Goal: Task Accomplishment & Management: Use online tool/utility

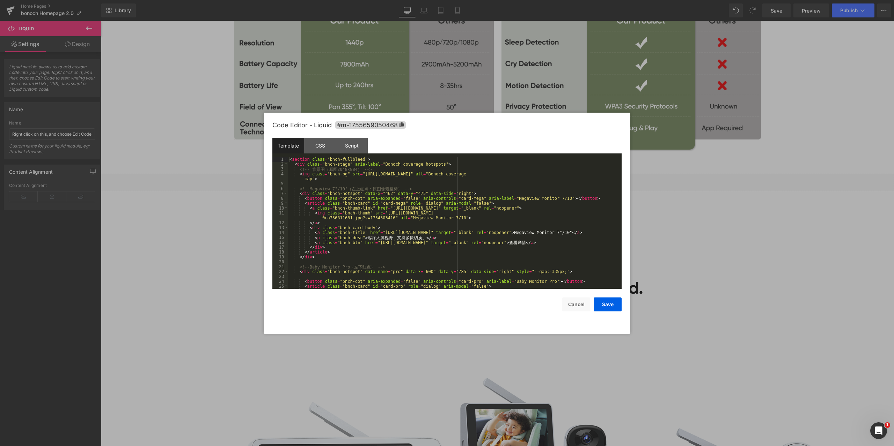
click at [487, 0] on div "Liquid You are previewing how the will restyle your page. You can not edit Elem…" at bounding box center [447, 0] width 894 height 0
click at [490, 197] on div "< section class = "bnch-fullbleed" > < div class = "bnch-stage" aria-label = "B…" at bounding box center [453, 228] width 331 height 142
drag, startPoint x: 481, startPoint y: 198, endPoint x: 524, endPoint y: 199, distance: 43.6
click at [524, 199] on div "< section class = "bnch-fullbleed" > < div class = "bnch-stage" aria-label = "B…" at bounding box center [453, 228] width 331 height 142
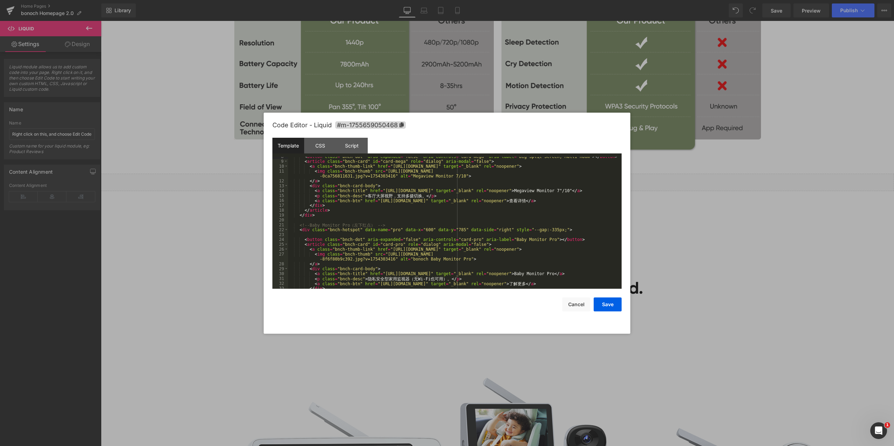
scroll to position [63, 0]
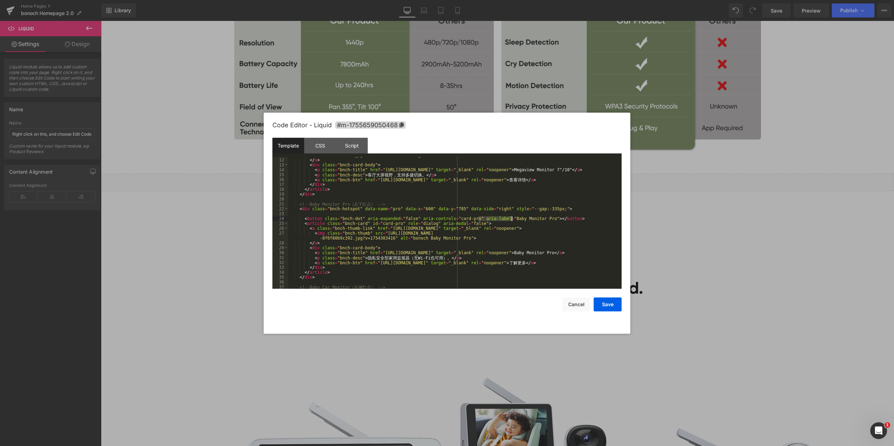
drag, startPoint x: 477, startPoint y: 219, endPoint x: 512, endPoint y: 217, distance: 34.6
click at [512, 217] on div "< img class = "bnch-thumb" src = "[URL][DOMAIN_NAME] -0ca756811631.jpg?v=175430…" at bounding box center [453, 221] width 331 height 147
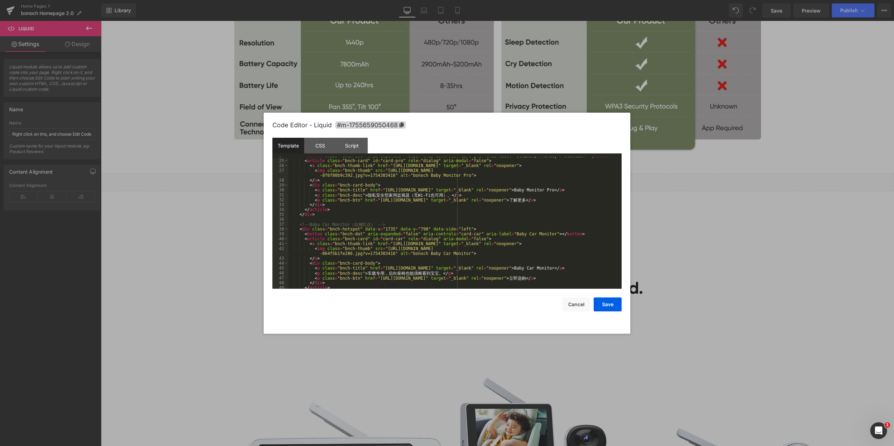
scroll to position [126, 0]
drag, startPoint x: 478, startPoint y: 234, endPoint x: 511, endPoint y: 233, distance: 32.8
click at [511, 233] on div "< button class = "bnch-dot" aria-expanded = "false" aria-controls = "card-pro" …" at bounding box center [453, 225] width 331 height 142
click at [548, 199] on div "< button class = "bnch-dot" aria-expanded = "false" aria-controls = "card-pro" …" at bounding box center [453, 225] width 331 height 142
drag, startPoint x: 541, startPoint y: 199, endPoint x: 557, endPoint y: 198, distance: 15.7
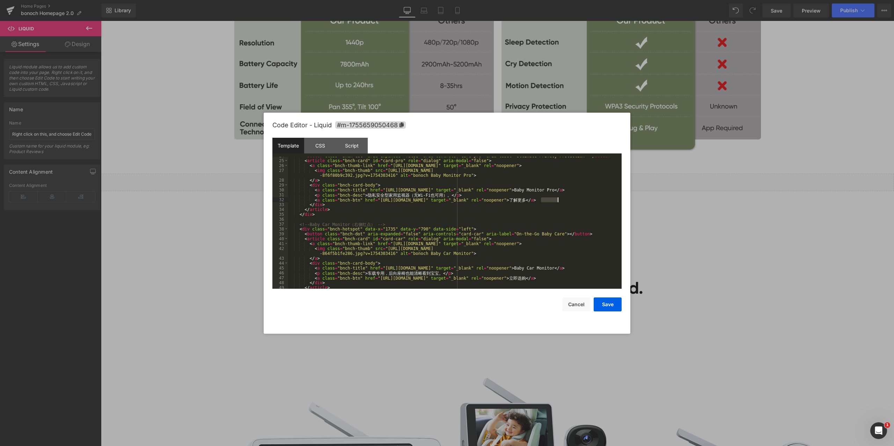
click at [557, 198] on div "< button class = "bnch-dot" aria-expanded = "false" aria-controls = "card-pro" …" at bounding box center [453, 225] width 331 height 142
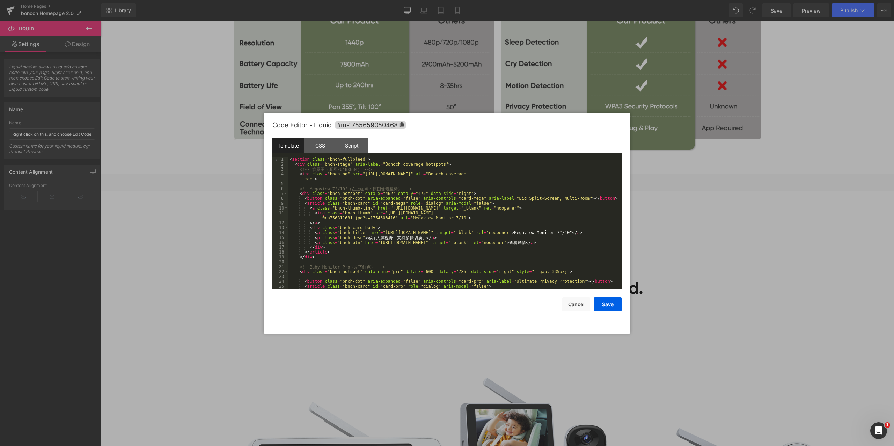
scroll to position [0, 0]
click at [364, 238] on div "< section class = "bnch-fullbleed" > < div class = "bnch-stage" aria-label = "B…" at bounding box center [453, 228] width 331 height 142
drag, startPoint x: 355, startPoint y: 238, endPoint x: 412, endPoint y: 238, distance: 56.9
click at [412, 238] on div "< section class = "bnch-fullbleed" > < div class = "bnch-stage" aria-label = "B…" at bounding box center [453, 228] width 331 height 142
drag, startPoint x: 533, startPoint y: 243, endPoint x: 548, endPoint y: 243, distance: 15.0
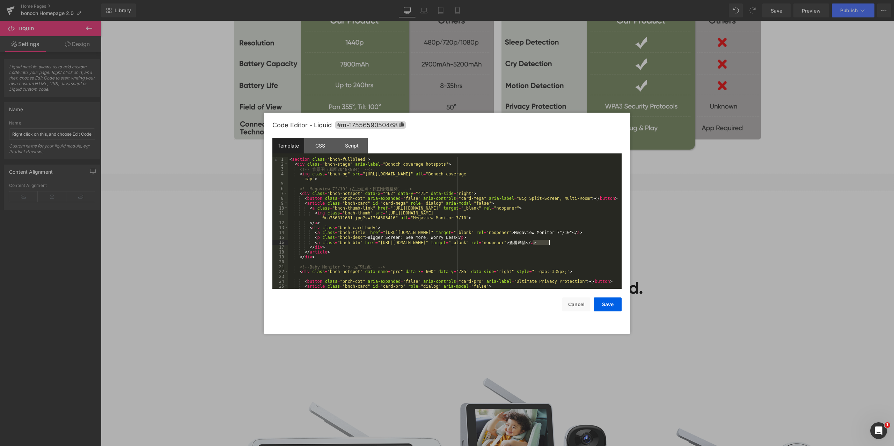
click at [548, 243] on div "< section class = "bnch-fullbleed" > < div class = "bnch-stage" aria-label = "B…" at bounding box center [453, 228] width 331 height 142
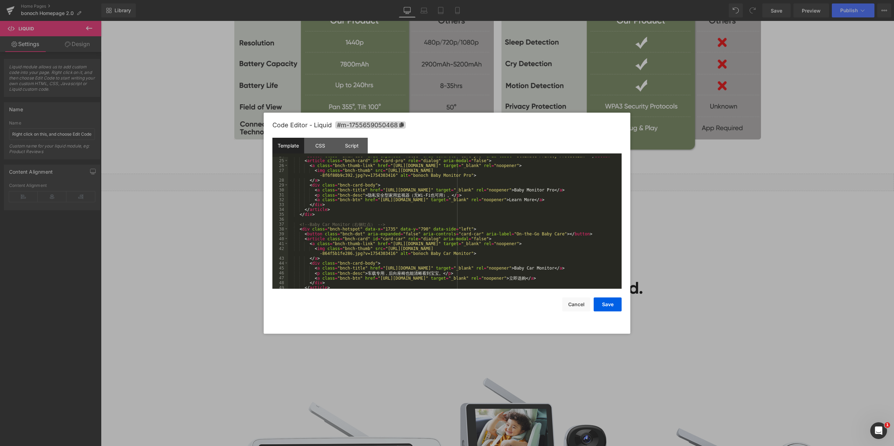
scroll to position [147, 0]
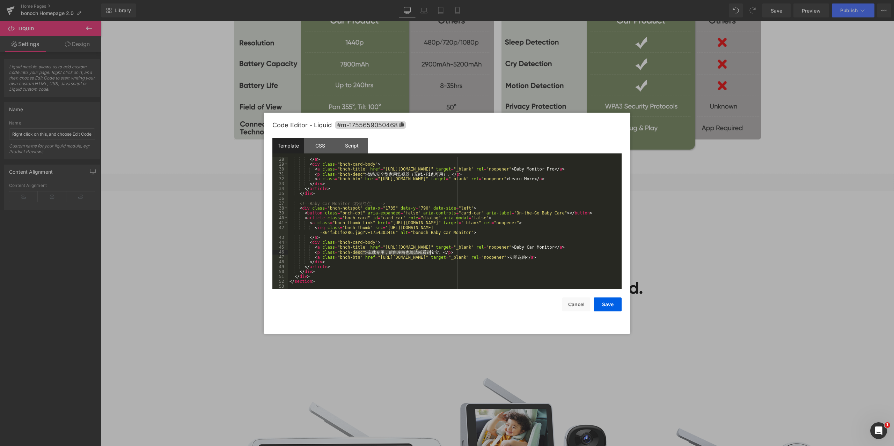
drag, startPoint x: 354, startPoint y: 252, endPoint x: 429, endPoint y: 251, distance: 75.7
click at [429, 251] on div "</ a > < div class = "bnch-card-body" > < a class = "bnch-title" href = "[URL][…" at bounding box center [453, 228] width 331 height 142
drag, startPoint x: 526, startPoint y: 256, endPoint x: 543, endPoint y: 255, distance: 16.4
click at [543, 255] on div "</ a > < div class = "bnch-card-body" > < a class = "bnch-title" href = "[URL][…" at bounding box center [453, 228] width 331 height 142
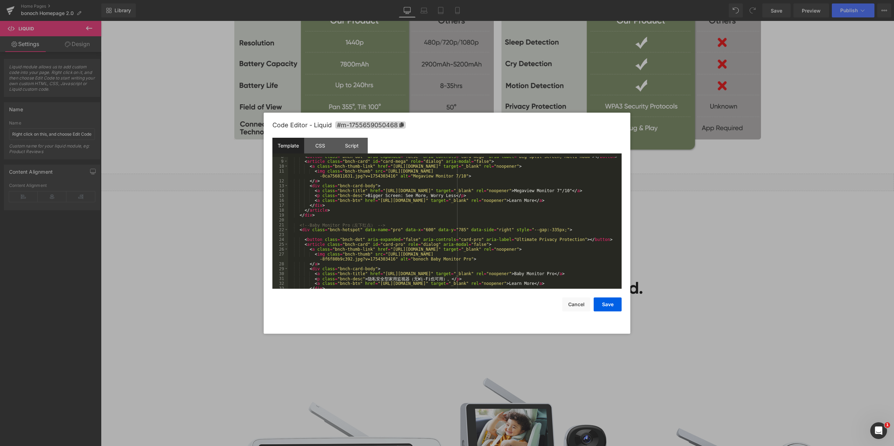
scroll to position [63, 0]
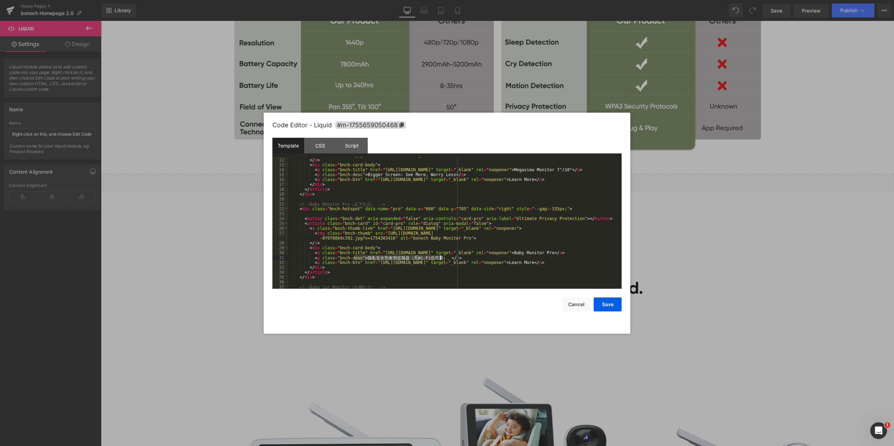
drag, startPoint x: 355, startPoint y: 257, endPoint x: 439, endPoint y: 257, distance: 84.5
click at [439, 257] on div "< img class = "bnch-thumb" src = "[URL][DOMAIN_NAME] -0ca756811631.jpg?v=175430…" at bounding box center [453, 221] width 331 height 147
click at [604, 304] on button "Save" at bounding box center [607, 305] width 28 height 14
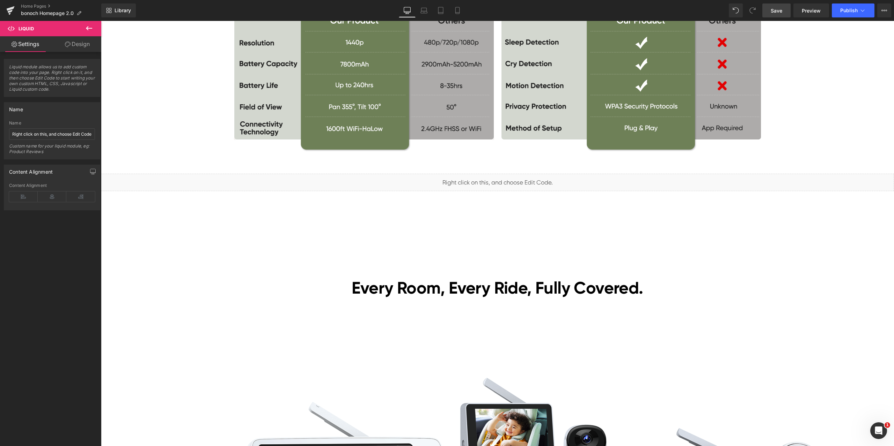
click at [778, 11] on span "Save" at bounding box center [776, 10] width 12 height 7
click at [815, 11] on span "Preview" at bounding box center [810, 10] width 19 height 7
click at [488, 177] on span "Liquid" at bounding box center [493, 180] width 18 height 10
click at [487, 179] on span "Liquid" at bounding box center [493, 179] width 18 height 10
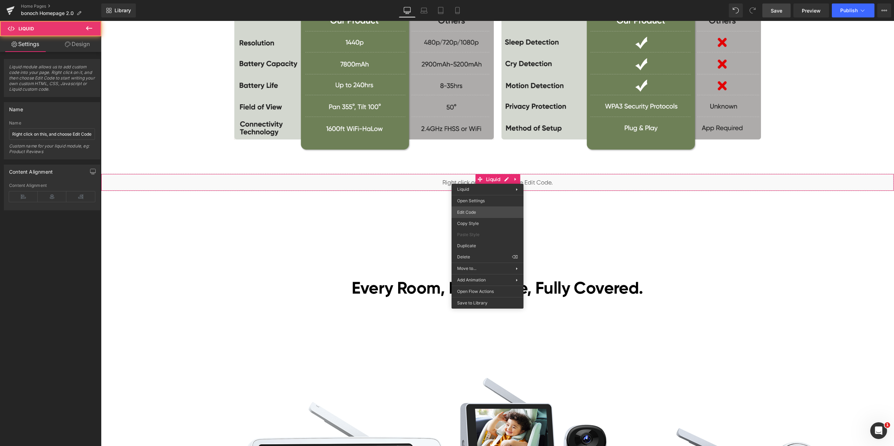
click at [476, 0] on div "Liquid You are previewing how the will restyle your page. You can not edit Elem…" at bounding box center [447, 0] width 894 height 0
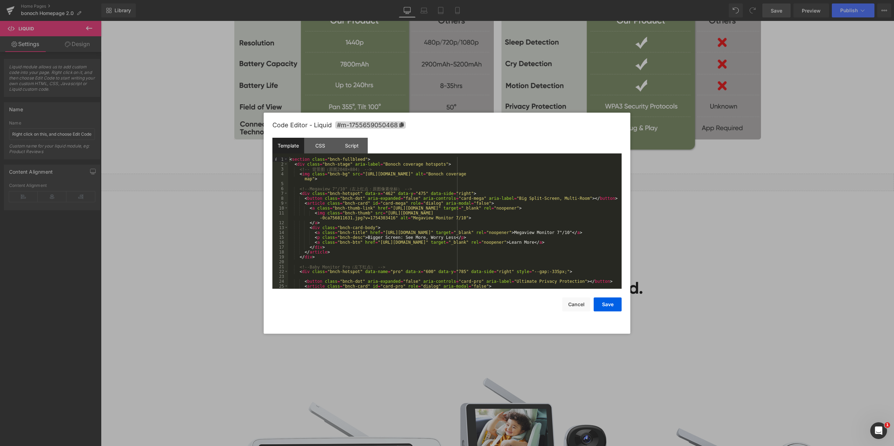
click at [501, 185] on div "< section class = "bnch-fullbleed" > < div class = "bnch-stage" aria-label = "B…" at bounding box center [453, 228] width 331 height 142
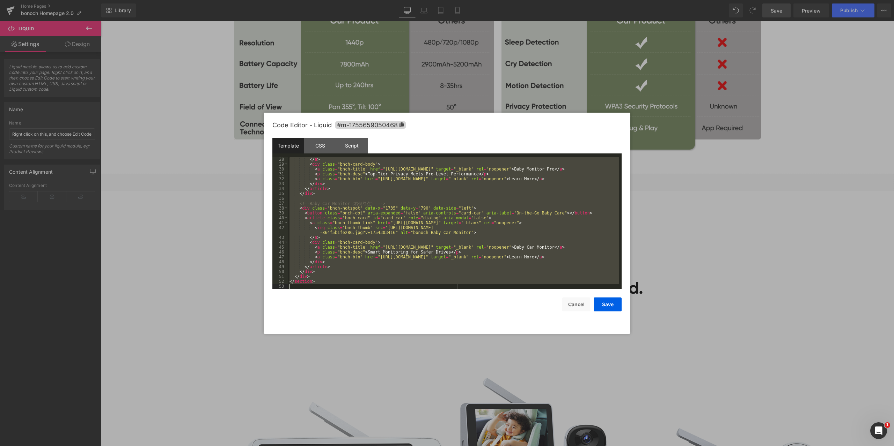
scroll to position [105, 0]
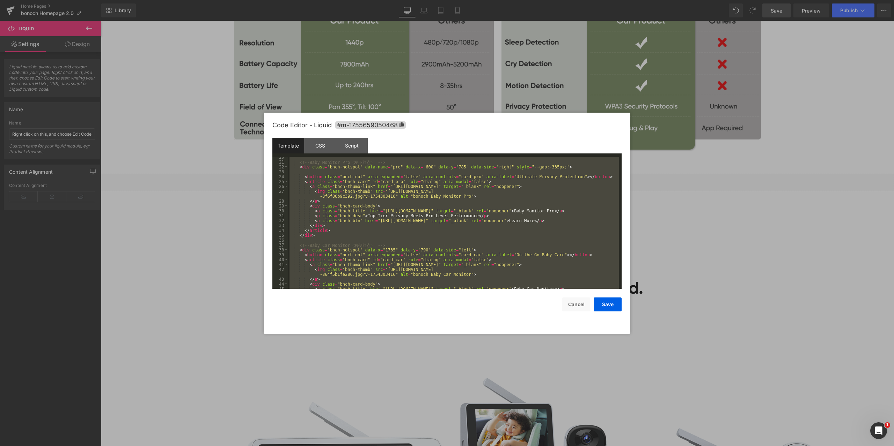
click at [512, 218] on div "<!-- Baby Monitor Pro （ 左 下 红 点 ） --> < div class = "bnch-hotspot" data-name = …" at bounding box center [453, 223] width 331 height 132
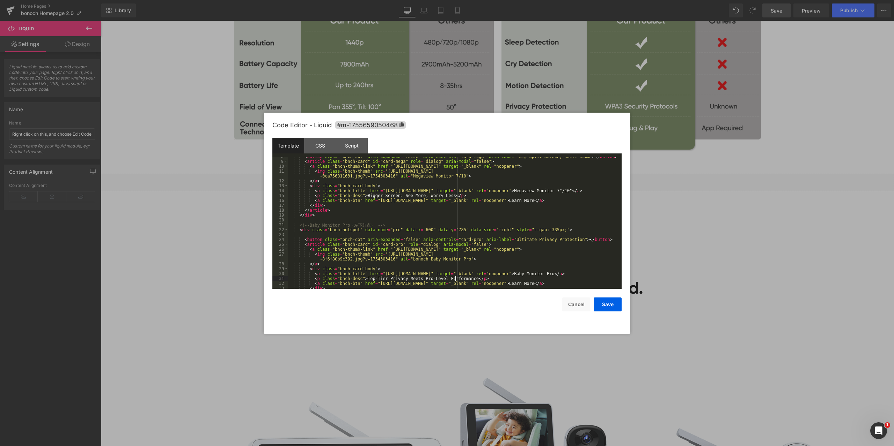
scroll to position [0, 0]
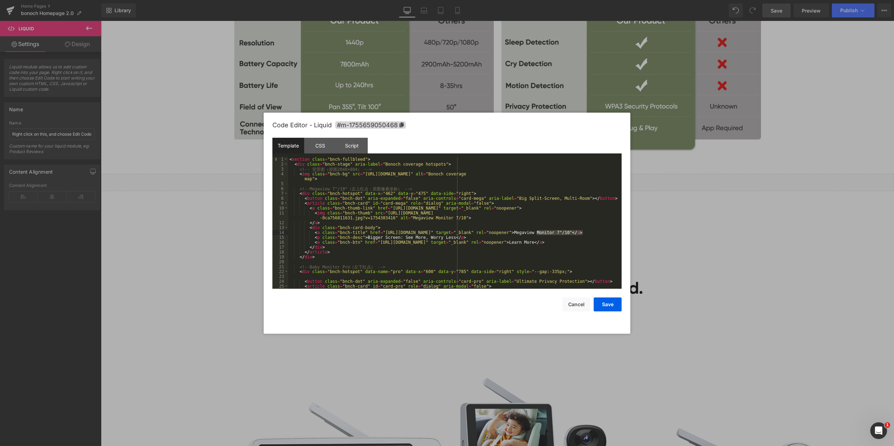
drag, startPoint x: 536, startPoint y: 232, endPoint x: 583, endPoint y: 233, distance: 46.8
click at [583, 233] on div "< section class = "bnch-fullbleed" > < div class = "bnch-stage" aria-label = "B…" at bounding box center [453, 228] width 331 height 142
drag, startPoint x: 481, startPoint y: 199, endPoint x: 538, endPoint y: 198, distance: 57.3
click at [538, 198] on div "< section class = "bnch-fullbleed" > < div class = "bnch-stage" aria-label = "B…" at bounding box center [453, 228] width 331 height 142
click at [580, 193] on div "< section class = "bnch-fullbleed" > < div class = "bnch-stage" aria-label = "B…" at bounding box center [453, 228] width 331 height 142
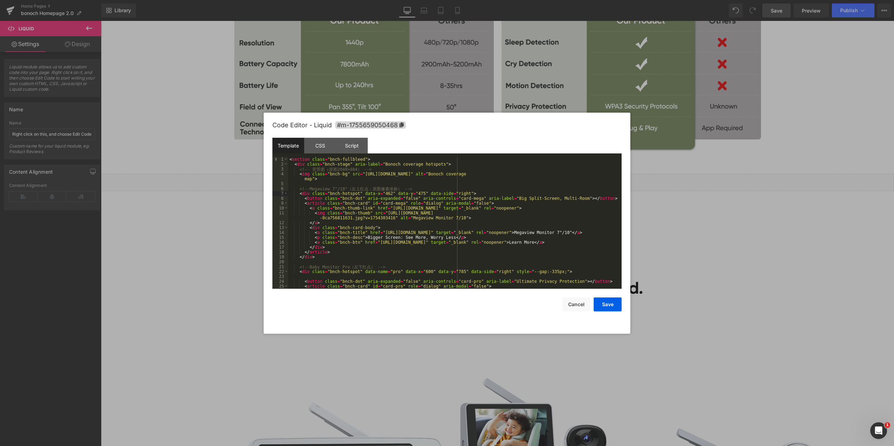
click at [682, 178] on div at bounding box center [447, 223] width 894 height 446
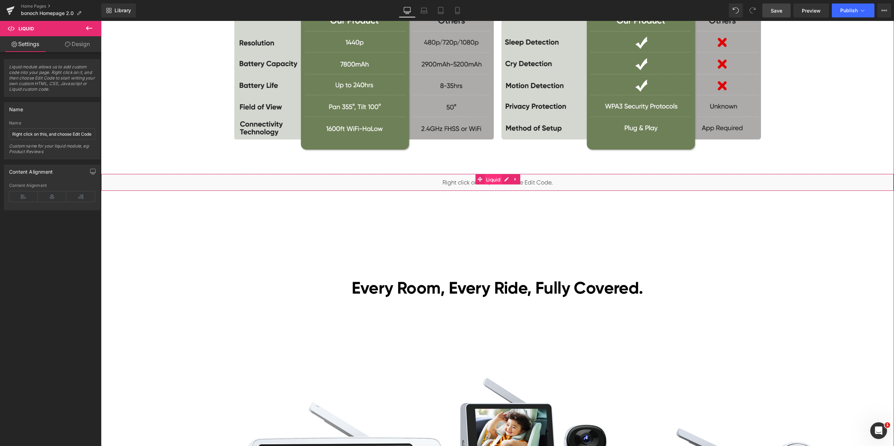
click at [496, 176] on span "Liquid" at bounding box center [493, 180] width 18 height 10
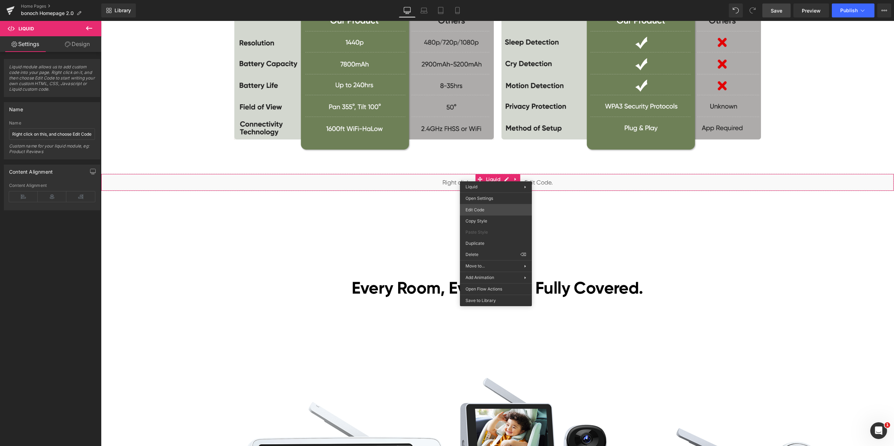
click at [491, 0] on div "Liquid You are previewing how the will restyle your page. You can not edit Elem…" at bounding box center [447, 0] width 894 height 0
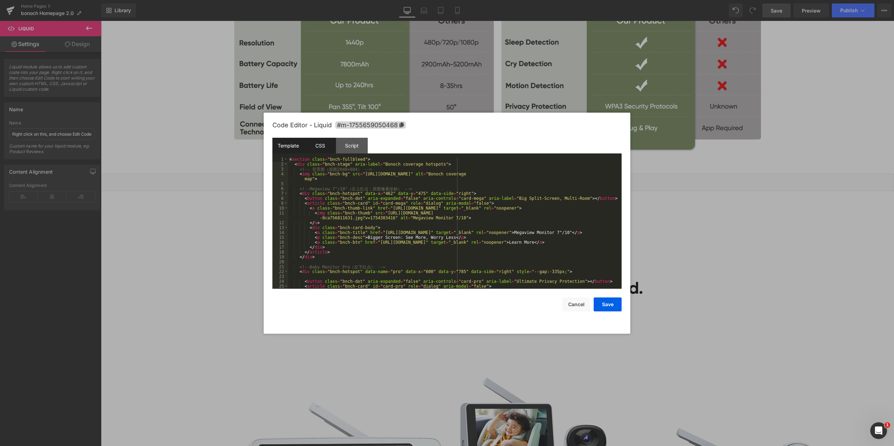
click at [326, 143] on div "CSS" at bounding box center [320, 146] width 32 height 16
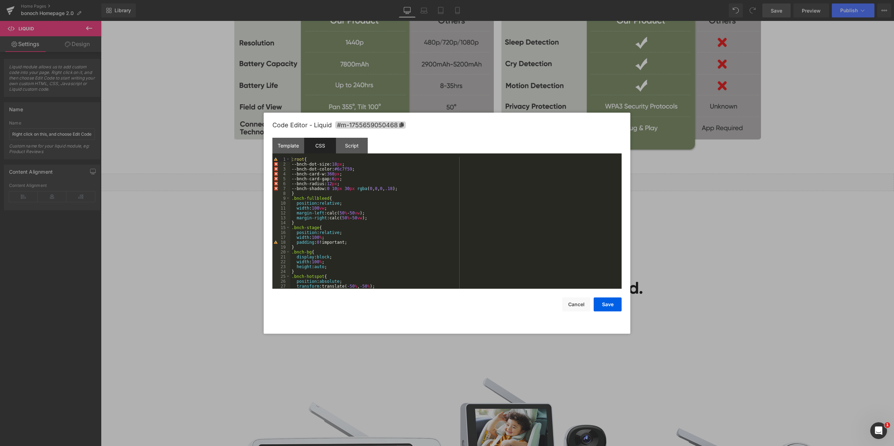
click at [380, 190] on div ":root { --bnch-dot-size: 18 px ; --bnch-dot-color: #6c7f59 ; --bnch-card-w: 360…" at bounding box center [454, 228] width 328 height 142
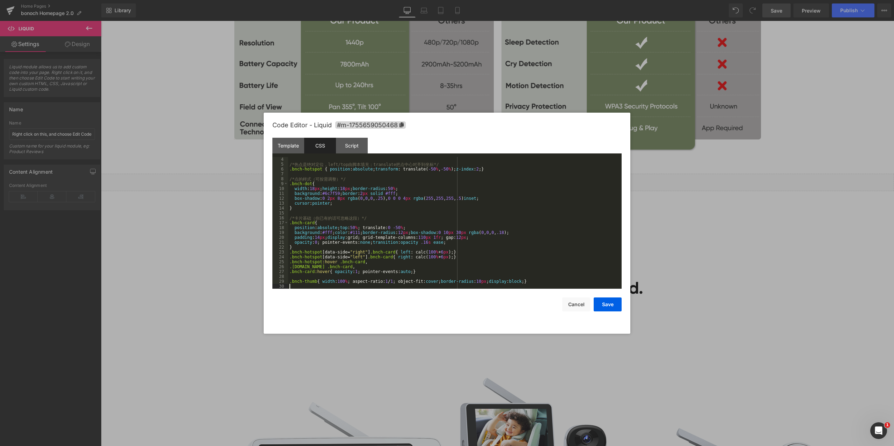
scroll to position [15, 0]
click at [346, 146] on div "Script" at bounding box center [352, 146] width 32 height 16
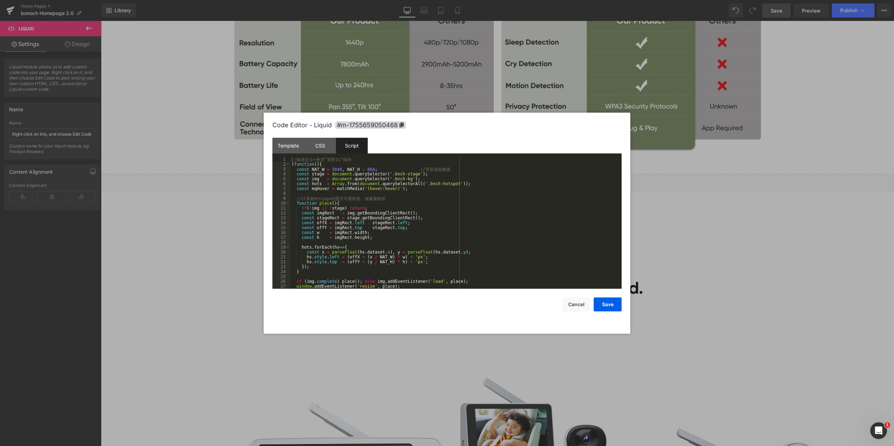
click at [447, 209] on div "// 精 准 定 位 + 悬 浮 “ 宽 限 1s” 保 持 ( function ( ) { const NAT_W = 2048 , NAT_H = 88…" at bounding box center [454, 228] width 328 height 142
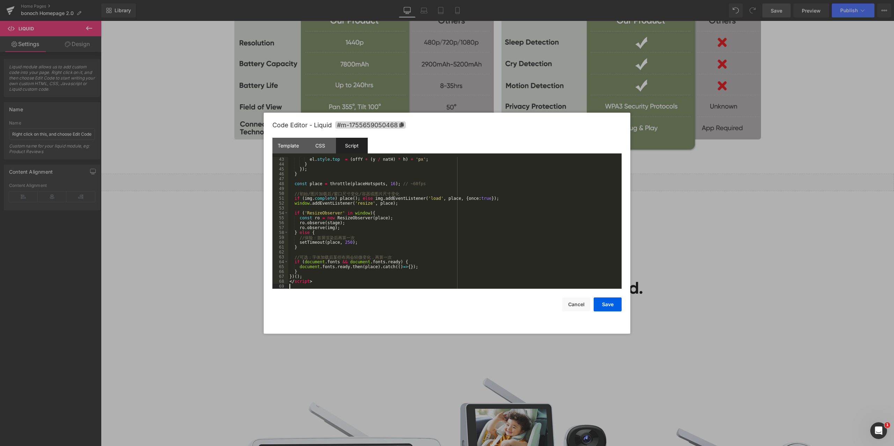
scroll to position [205, 0]
click at [604, 300] on button "Save" at bounding box center [607, 305] width 28 height 14
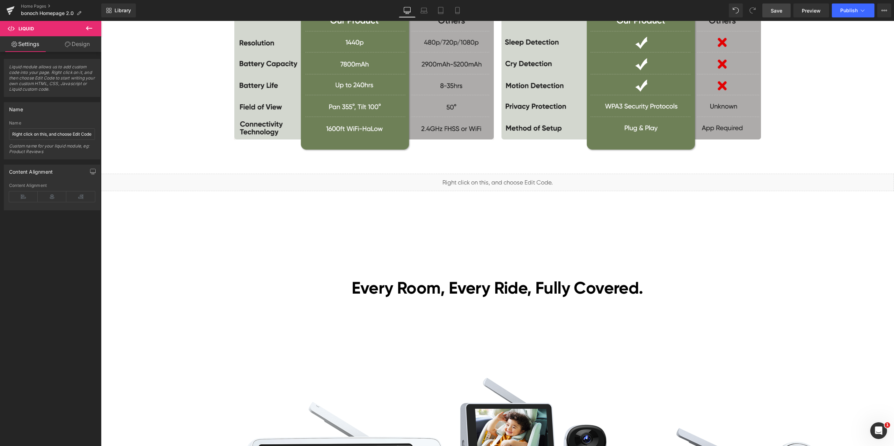
click at [779, 13] on span "Save" at bounding box center [776, 10] width 12 height 7
click at [772, 7] on span "Save" at bounding box center [776, 10] width 12 height 7
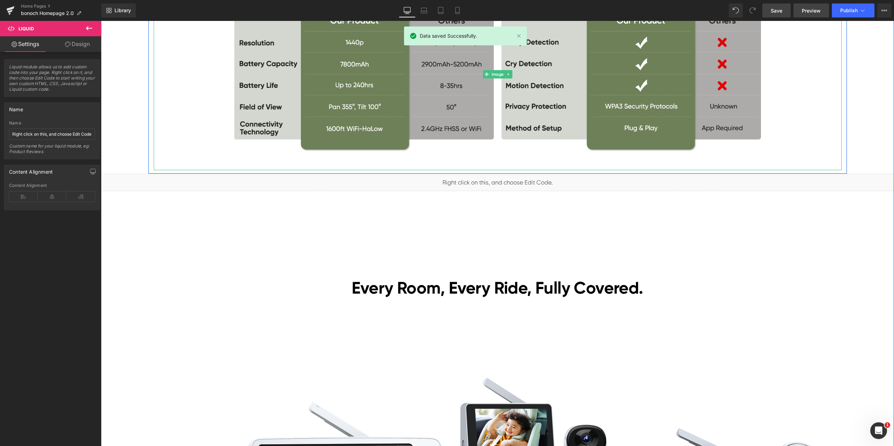
click at [811, 11] on span "Preview" at bounding box center [810, 10] width 19 height 7
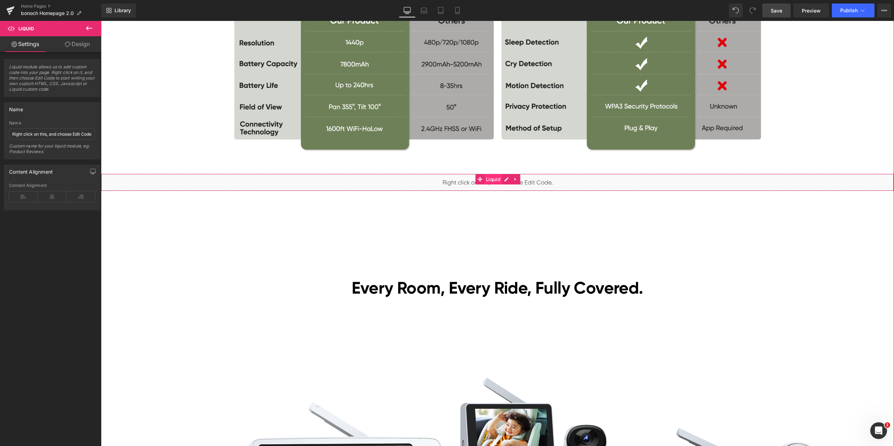
click at [487, 180] on span "Liquid" at bounding box center [493, 179] width 18 height 10
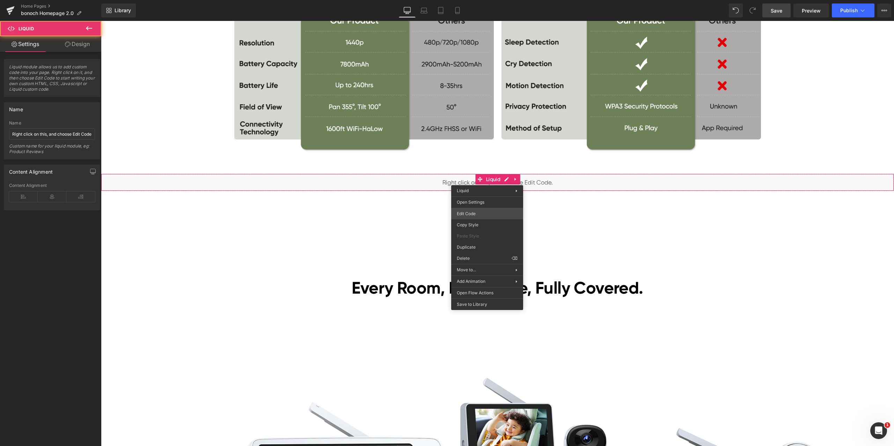
click at [471, 0] on div "Liquid You are previewing how the will restyle your page. You can not edit Elem…" at bounding box center [447, 0] width 894 height 0
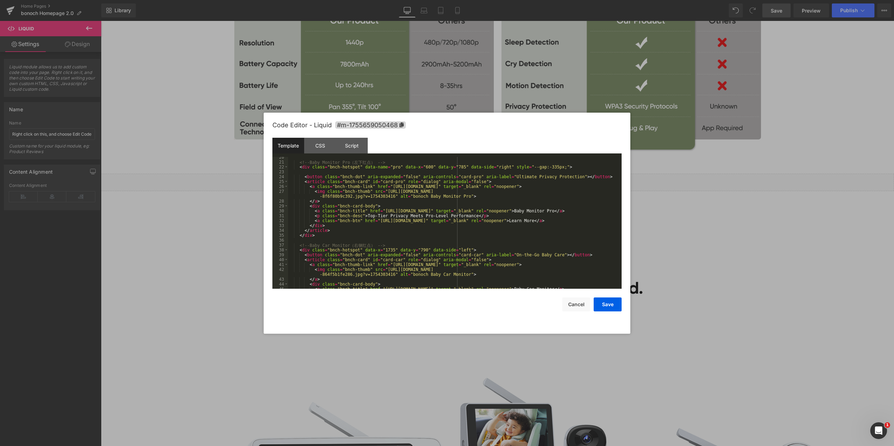
scroll to position [147, 0]
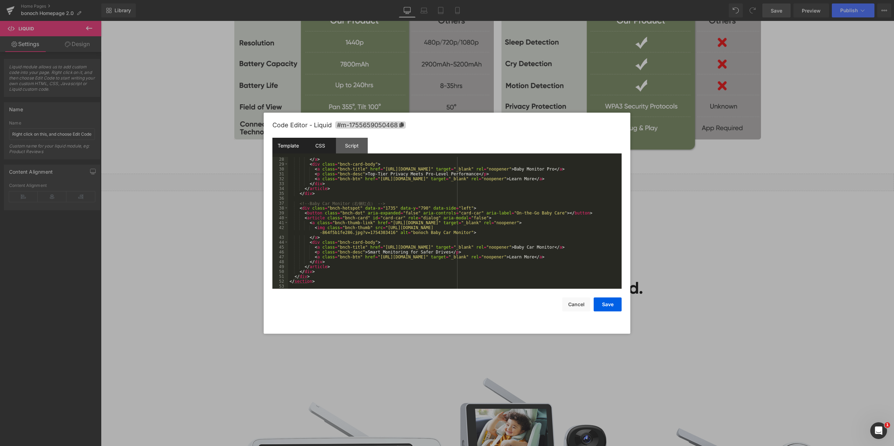
click at [319, 146] on div "CSS" at bounding box center [320, 146] width 32 height 16
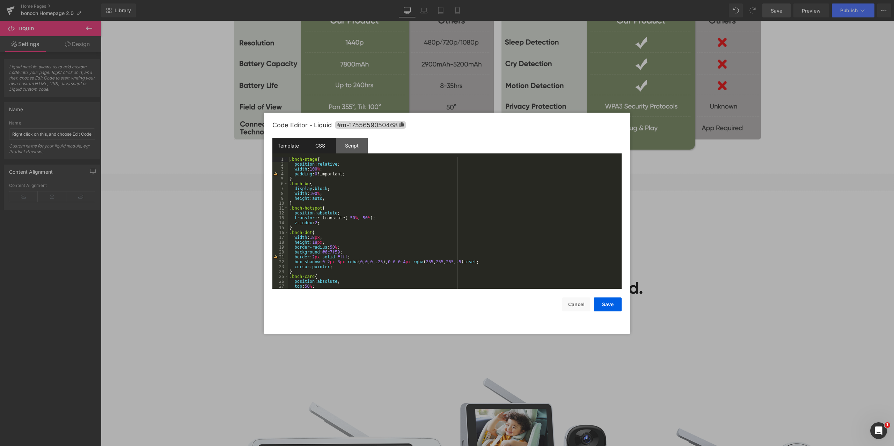
click at [289, 149] on div "Template" at bounding box center [288, 146] width 32 height 16
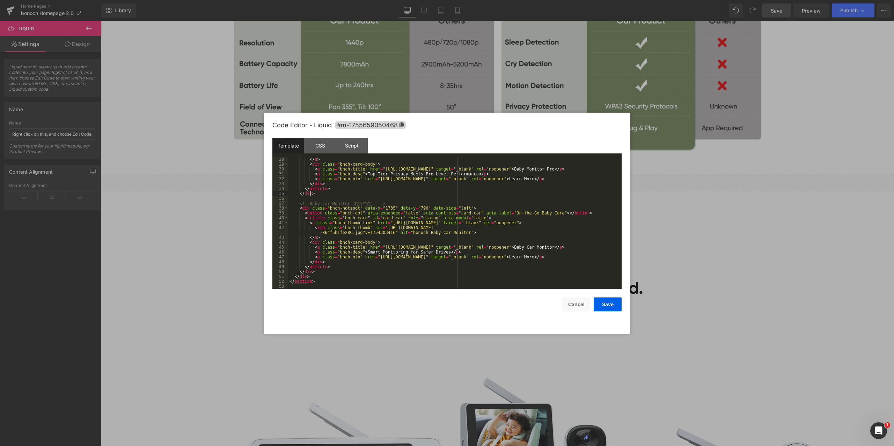
click at [451, 195] on div "</ a > < div class = "bnch-card-body" > < a class = "bnch-title" href = "[URL][…" at bounding box center [453, 228] width 331 height 142
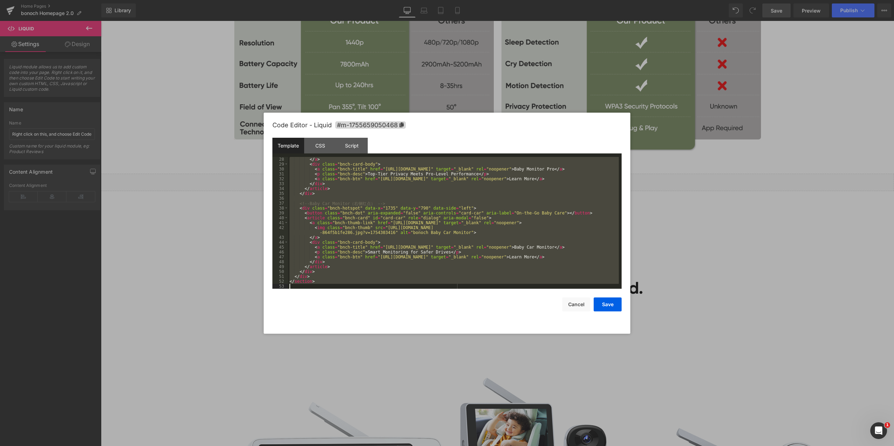
click at [526, 195] on div "</ a > < div class = "bnch-card-body" > < a class = "bnch-title" href = "[URL][…" at bounding box center [453, 223] width 331 height 132
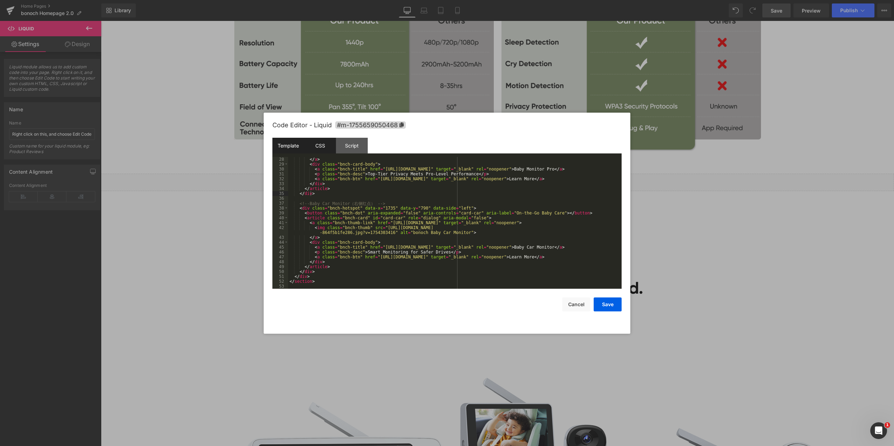
click at [324, 147] on div "CSS" at bounding box center [320, 146] width 32 height 16
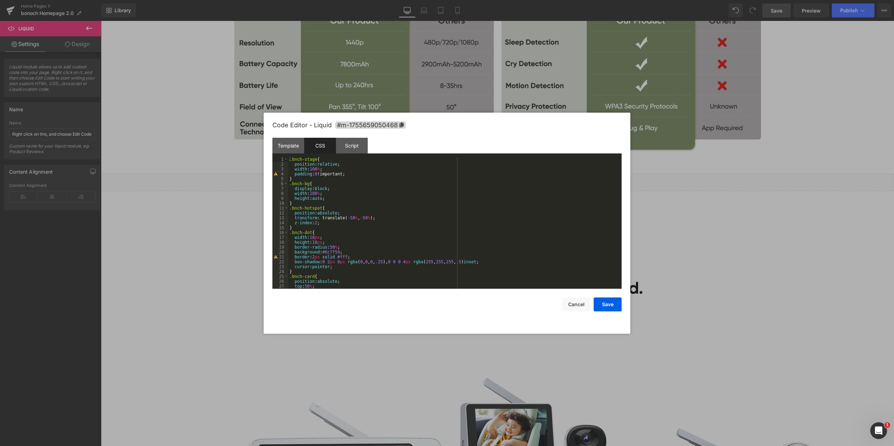
click at [427, 193] on div ".bnch-stage { position : relative ; width : 100 % ; padding : 0 !important; } .…" at bounding box center [453, 228] width 331 height 142
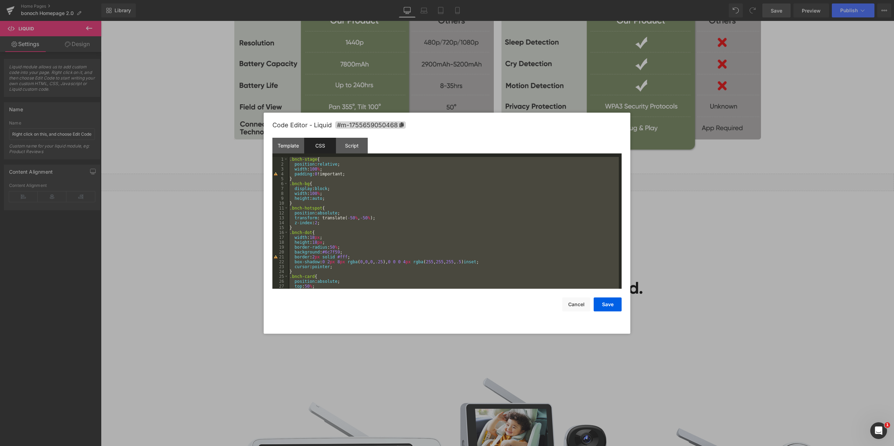
scroll to position [15, 0]
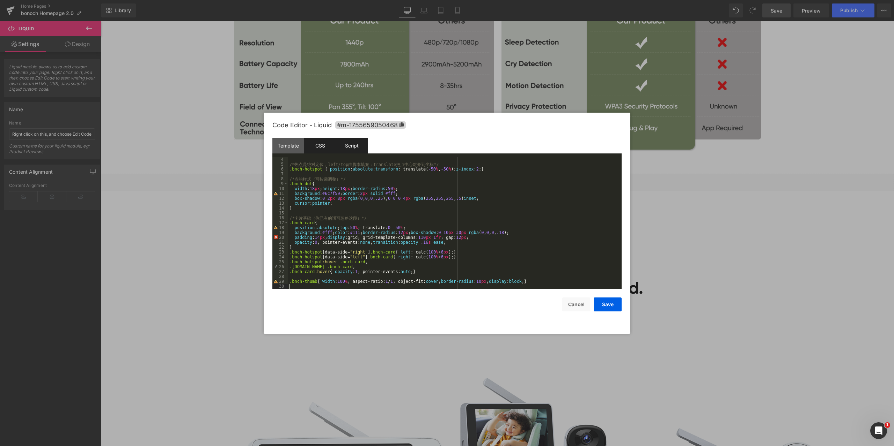
click at [355, 144] on div "Script" at bounding box center [352, 146] width 32 height 16
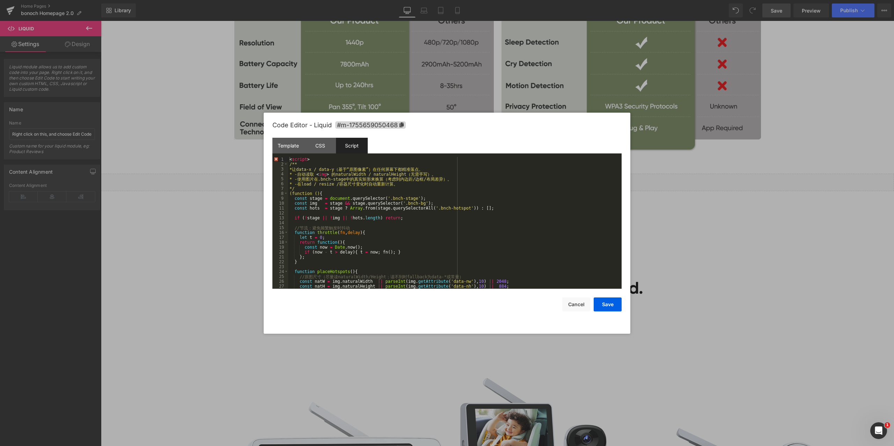
click at [405, 190] on div "< script > /** * 让 data-x / data-y （ 基 于 “ 原 图 像 素 ” ） 在 任 何 屏 幕 下 都 精 准 落 点 。 …" at bounding box center [453, 228] width 331 height 142
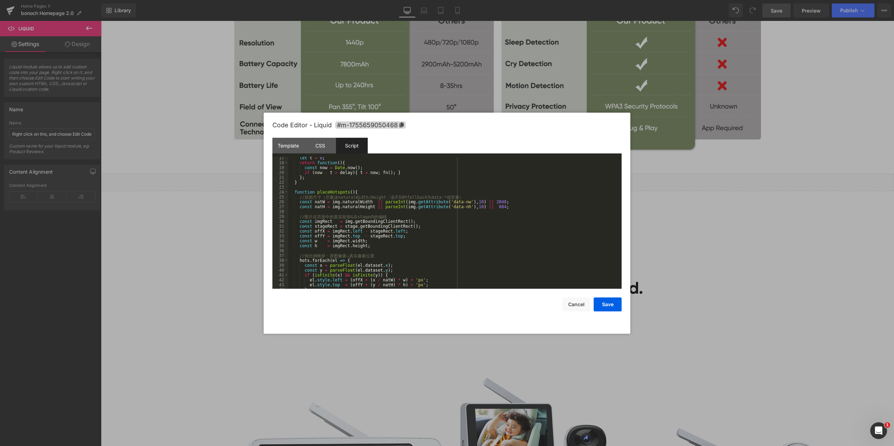
scroll to position [0, 0]
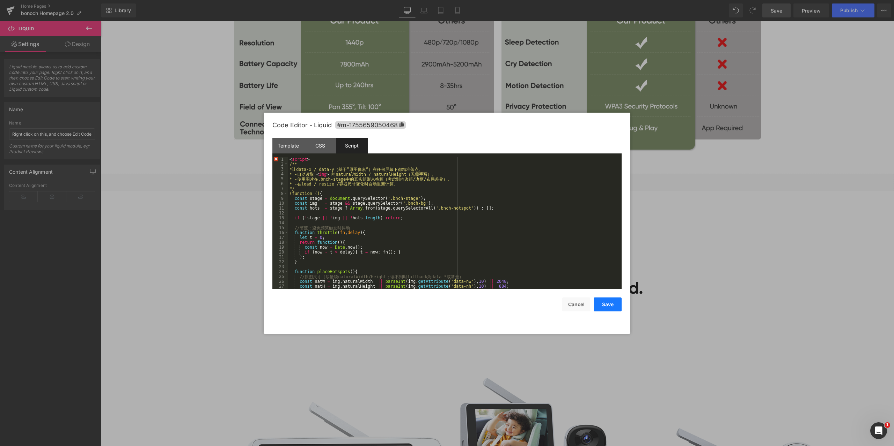
click at [614, 305] on button "Save" at bounding box center [607, 305] width 28 height 14
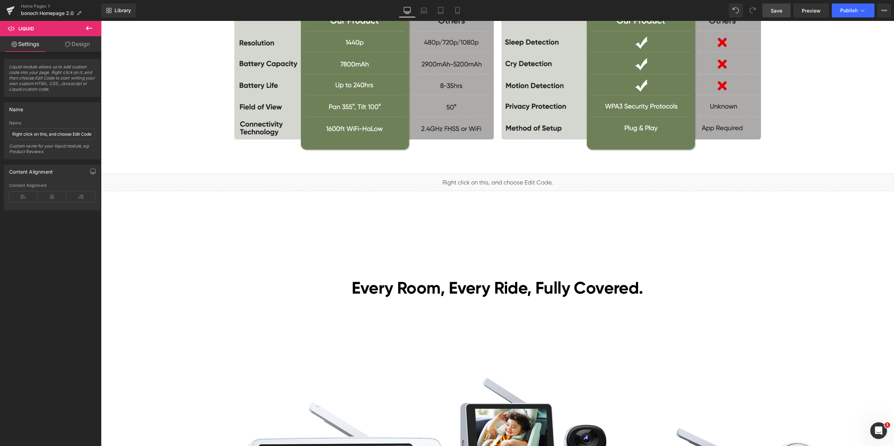
click at [776, 14] on span "Save" at bounding box center [776, 10] width 12 height 7
click at [808, 7] on span "Preview" at bounding box center [810, 10] width 19 height 7
click at [815, 9] on span "Preview" at bounding box center [810, 10] width 19 height 7
click at [489, 181] on span "Liquid" at bounding box center [493, 179] width 18 height 10
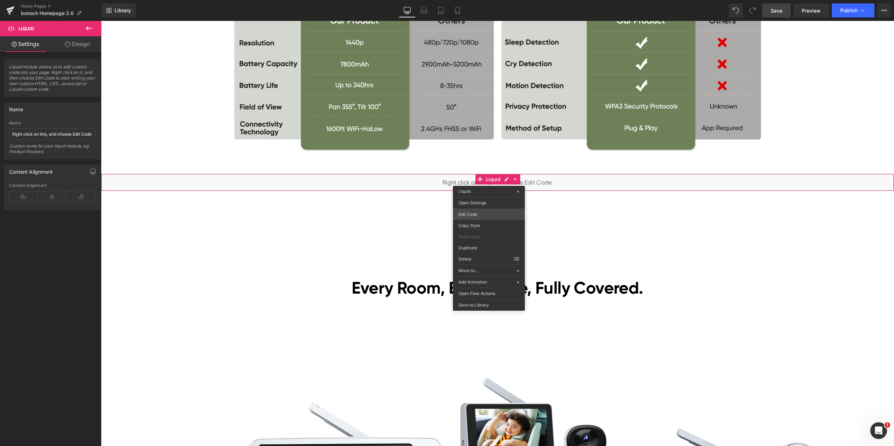
click at [489, 0] on div "Liquid You are previewing how the will restyle your page. You can not edit Elem…" at bounding box center [447, 0] width 894 height 0
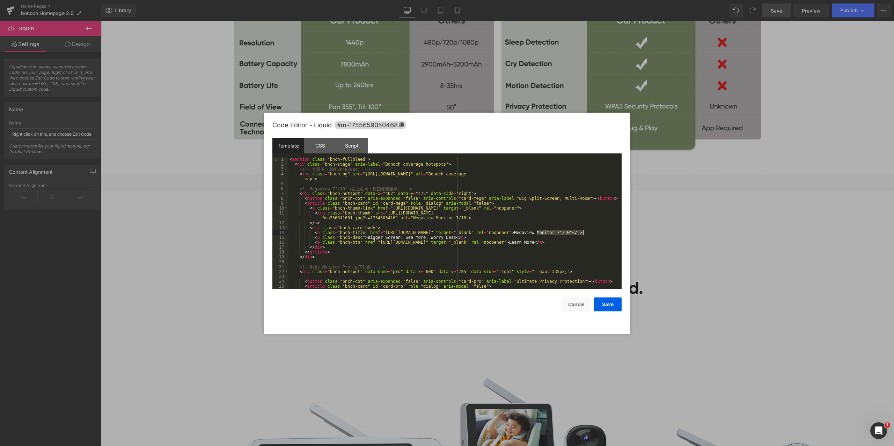
drag, startPoint x: 536, startPoint y: 232, endPoint x: 582, endPoint y: 231, distance: 45.0
click at [582, 231] on div "< section class = "bnch-fullbleed" > < div class = "bnch-stage" aria-label = "B…" at bounding box center [453, 228] width 331 height 142
drag, startPoint x: 480, startPoint y: 197, endPoint x: 538, endPoint y: 197, distance: 57.9
click at [538, 197] on div "< section class = "bnch-fullbleed" > < div class = "bnch-stage" aria-label = "B…" at bounding box center [453, 228] width 331 height 142
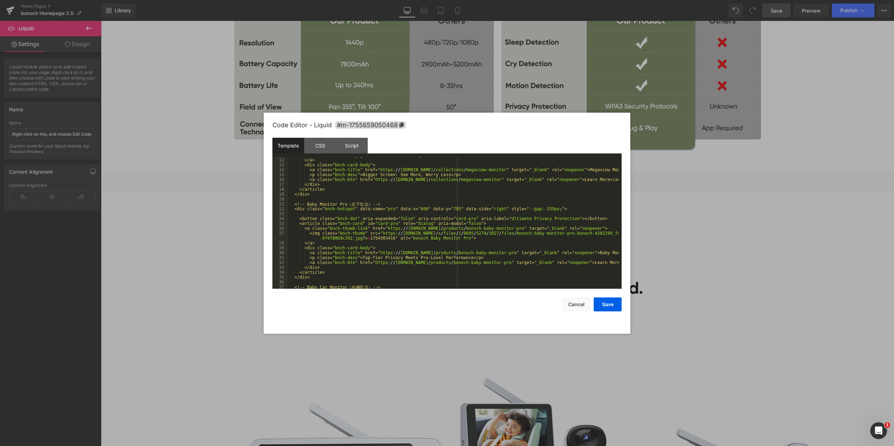
scroll to position [84, 0]
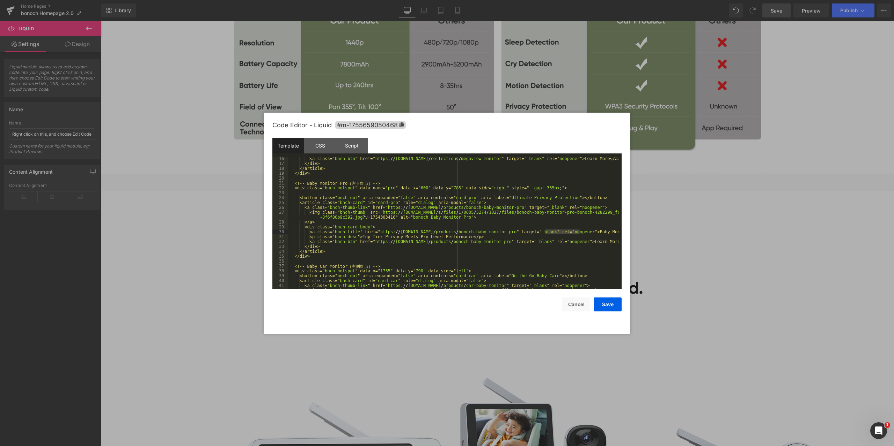
drag, startPoint x: 545, startPoint y: 231, endPoint x: 578, endPoint y: 230, distance: 32.8
click at [578, 230] on div "<a class=" bnch-btn " href=" https: // [DOMAIN_NAME] / collections / megaview-m…" at bounding box center [453, 229] width 331 height 147
drag, startPoint x: 478, startPoint y: 197, endPoint x: 534, endPoint y: 198, distance: 55.5
click at [534, 198] on div "<a class=" bnch-btn " href=" https: // [DOMAIN_NAME] / collections / megaview-m…" at bounding box center [453, 229] width 331 height 147
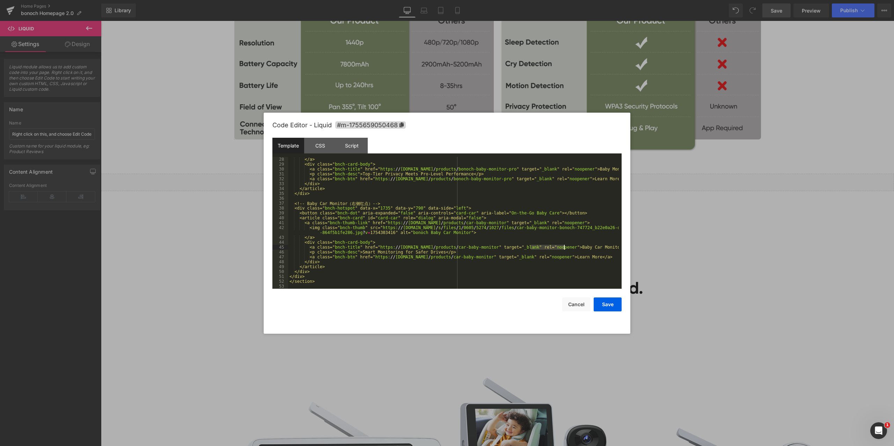
drag, startPoint x: 530, startPoint y: 247, endPoint x: 573, endPoint y: 252, distance: 43.5
click at [563, 247] on div "</a> <div class=" bnch-card-body "> <a class=" bnch-title " href=" https: // [D…" at bounding box center [453, 228] width 331 height 142
drag, startPoint x: 479, startPoint y: 212, endPoint x: 496, endPoint y: 213, distance: 17.5
click at [496, 212] on div "</a> <div class=" bnch-card-body "> <a class=" bnch-title " href=" https: // [D…" at bounding box center [453, 228] width 331 height 142
drag, startPoint x: 478, startPoint y: 212, endPoint x: 518, endPoint y: 212, distance: 40.1
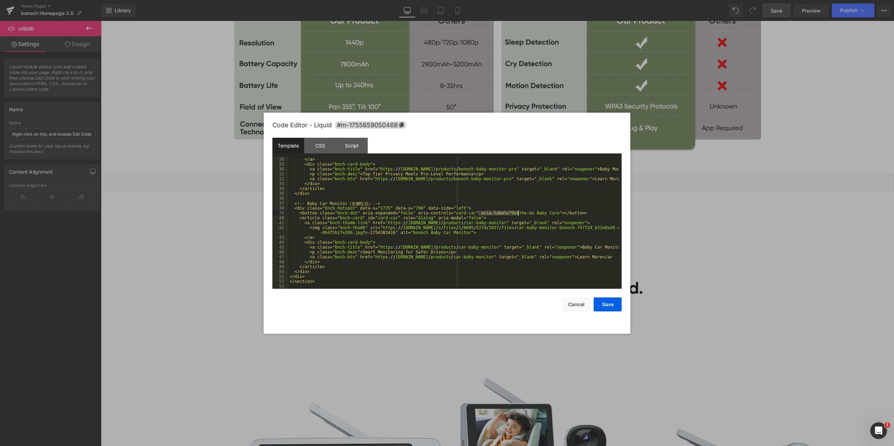
click at [518, 212] on div "</a> <div class=" bnch-card-body "> <a class=" bnch-title " href=" https: // [D…" at bounding box center [453, 228] width 331 height 142
click at [609, 305] on button "Save" at bounding box center [607, 305] width 28 height 14
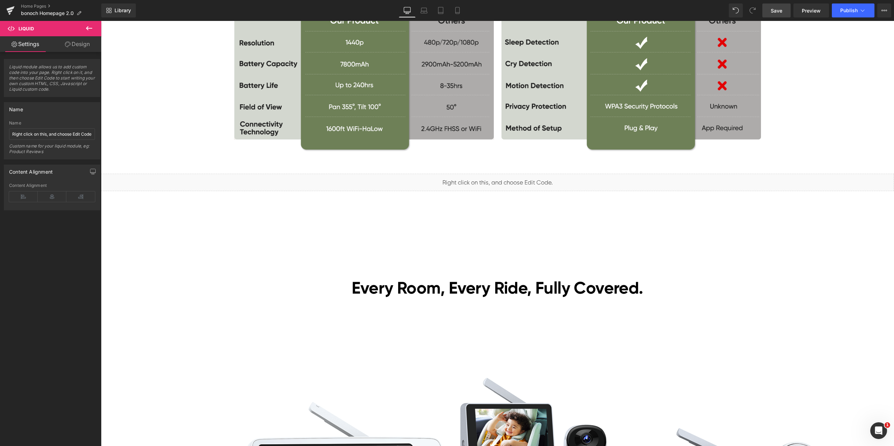
click at [779, 12] on span "Save" at bounding box center [776, 10] width 12 height 7
click at [808, 14] on span "Preview" at bounding box center [810, 10] width 19 height 7
click at [538, 1] on div "Library Desktop Desktop Laptop Tablet Mobile Save Preview Publish Scheduled Vie…" at bounding box center [497, 10] width 792 height 21
